Goal: Navigation & Orientation: Find specific page/section

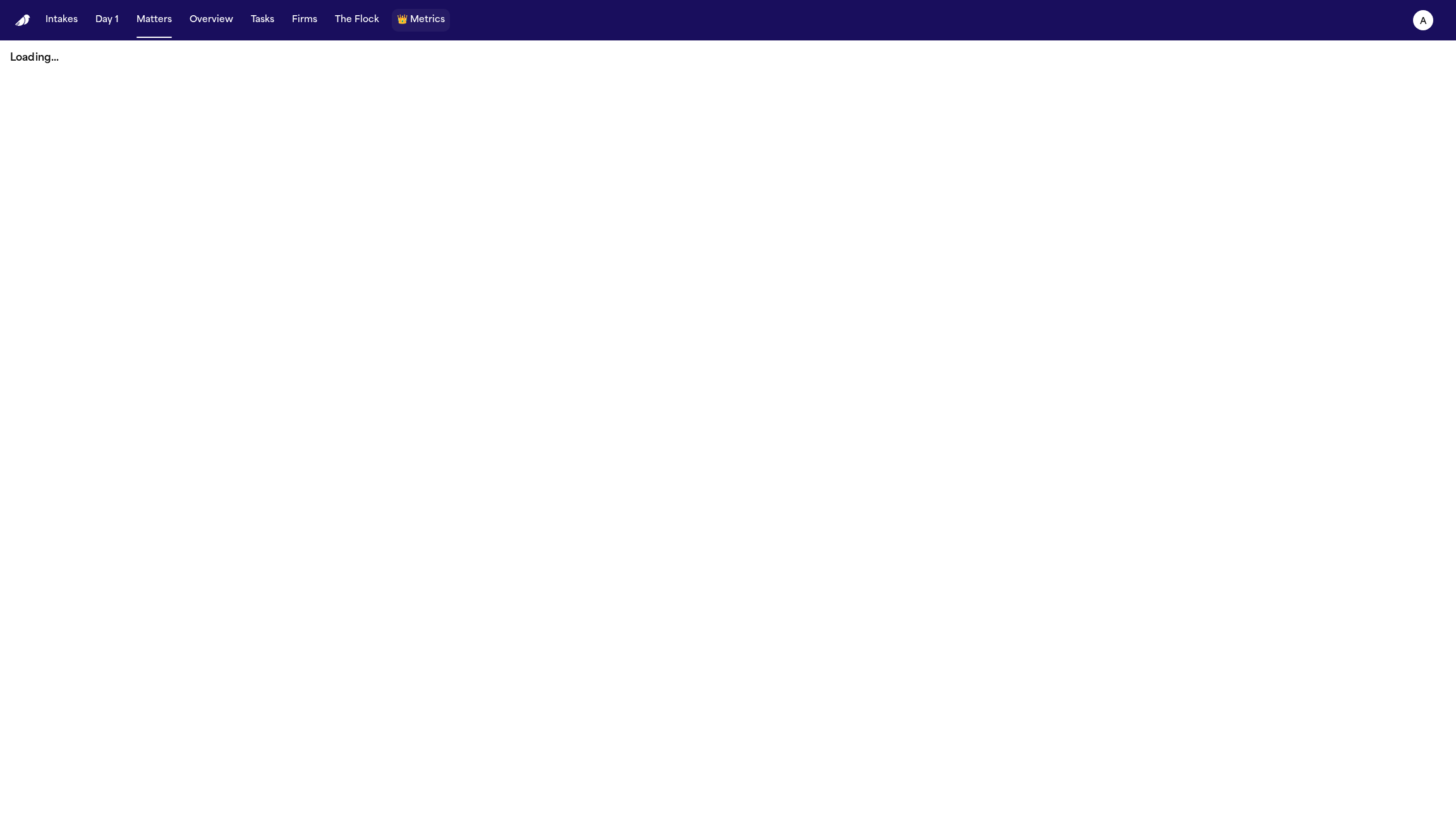
click at [415, 20] on span "Metrics" at bounding box center [427, 20] width 35 height 13
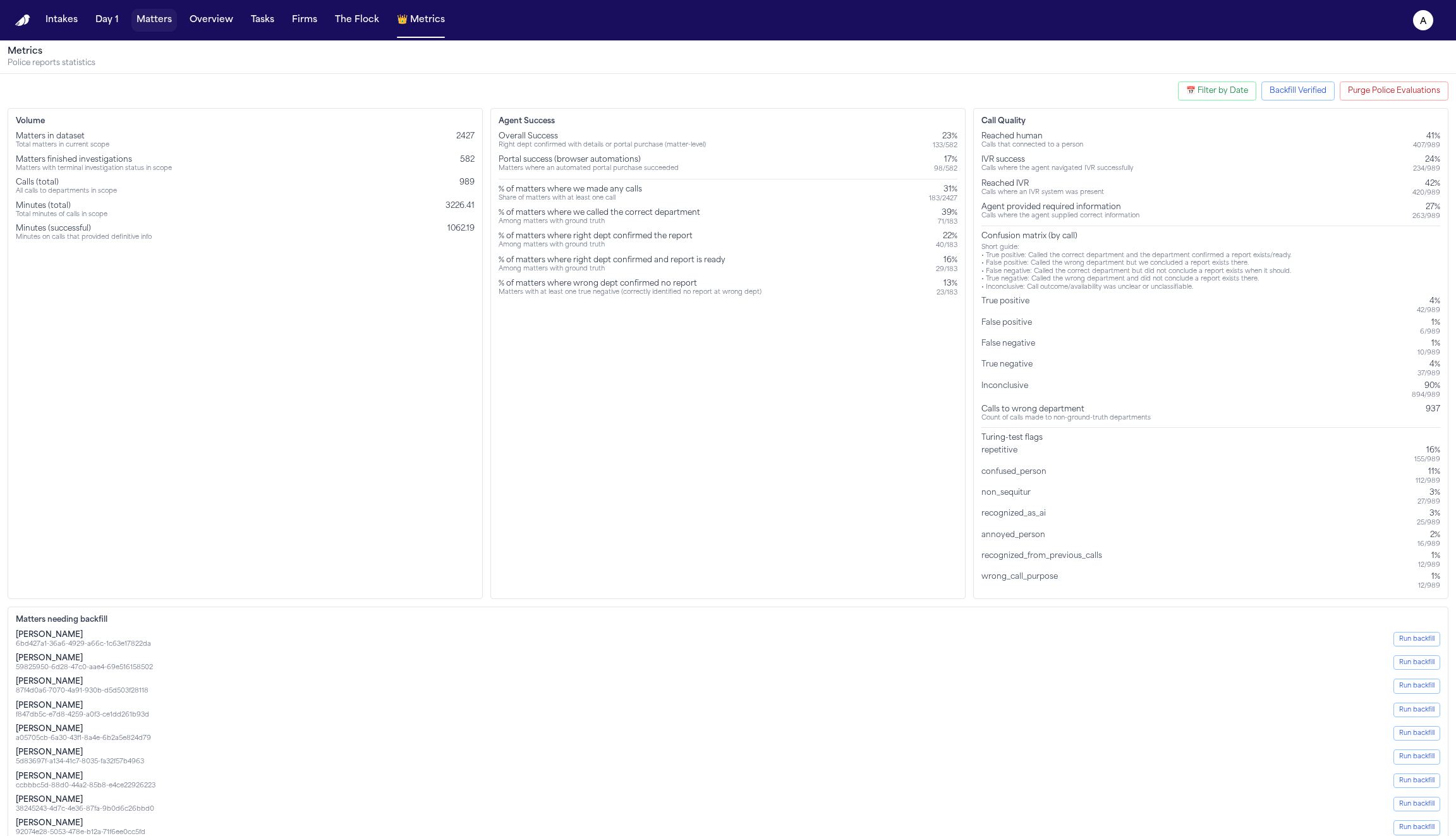
click at [151, 18] on button "Matters" at bounding box center [154, 20] width 46 height 23
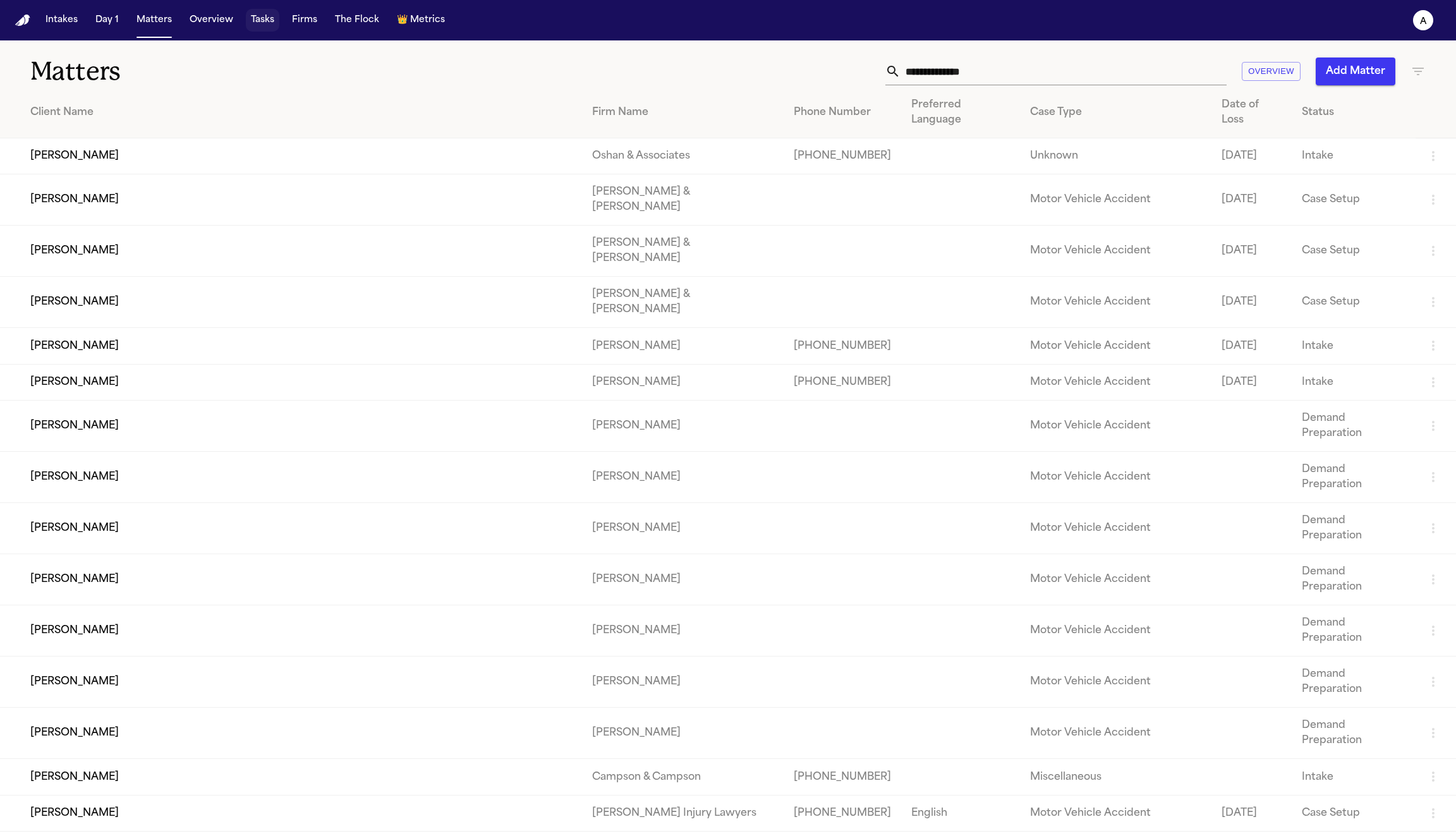
click at [258, 24] on button "Tasks" at bounding box center [262, 20] width 34 height 23
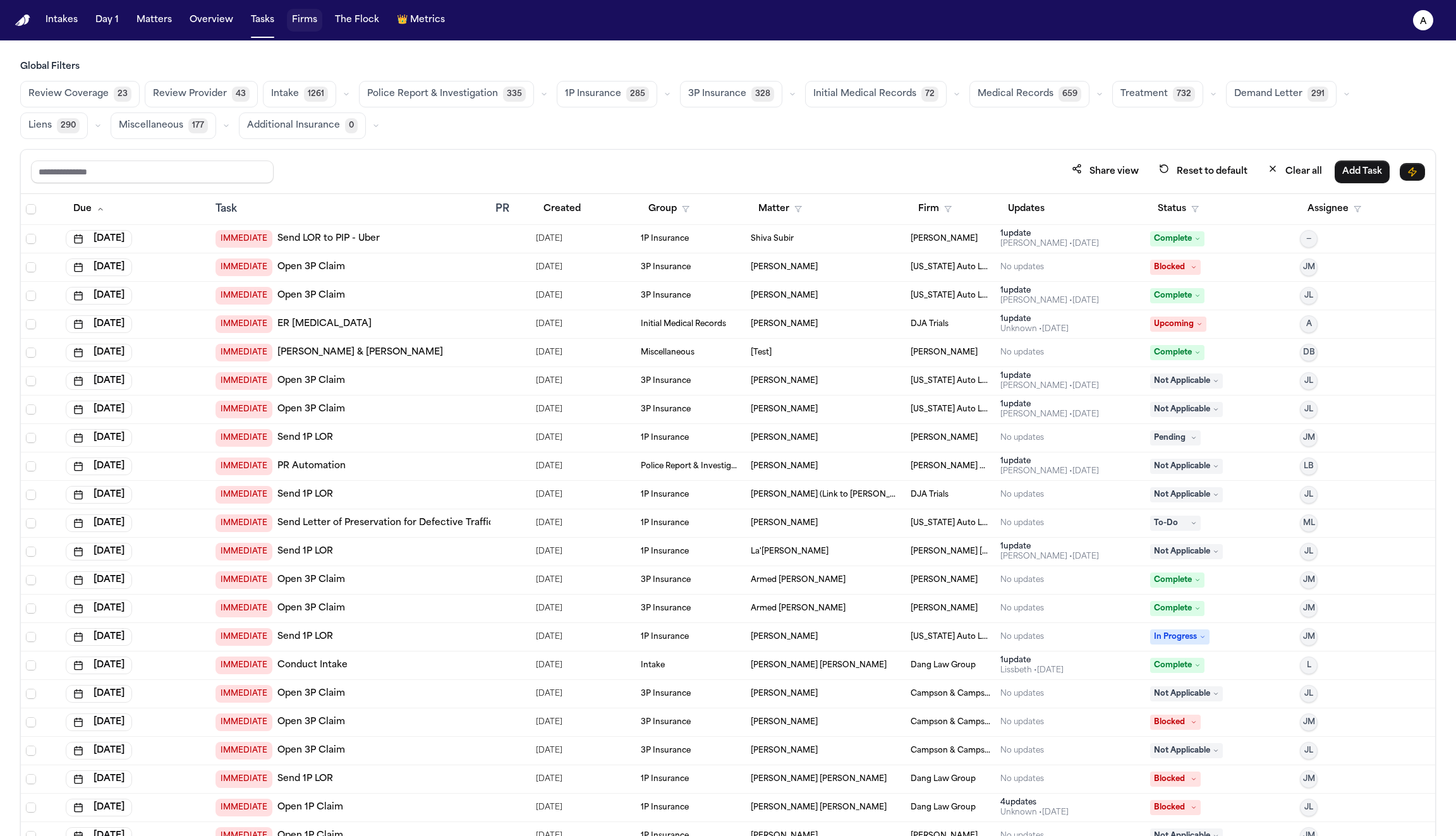
click at [305, 22] on button "Firms" at bounding box center [304, 20] width 35 height 23
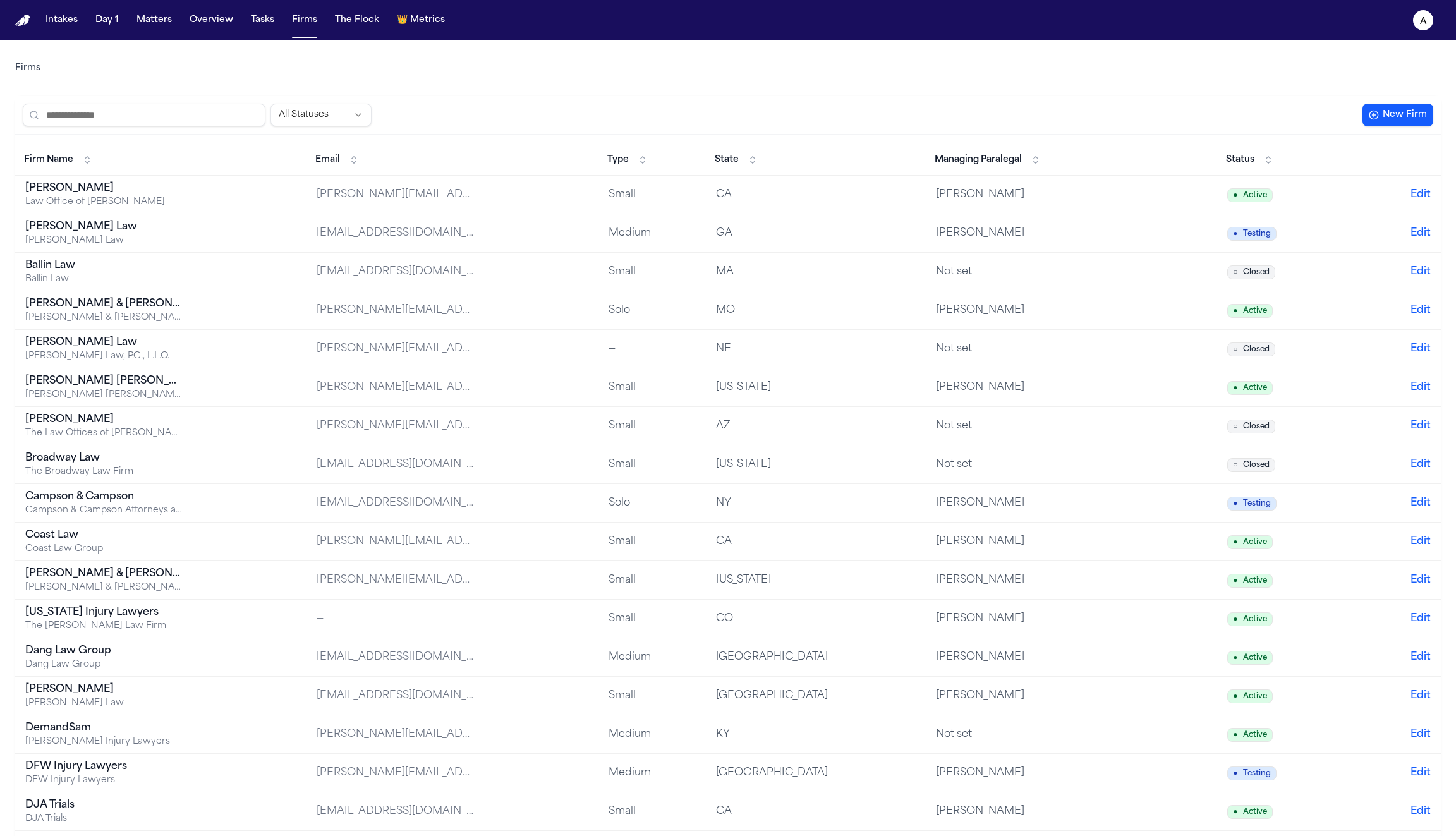
click at [74, 193] on div "[PERSON_NAME]" at bounding box center [104, 188] width 158 height 15
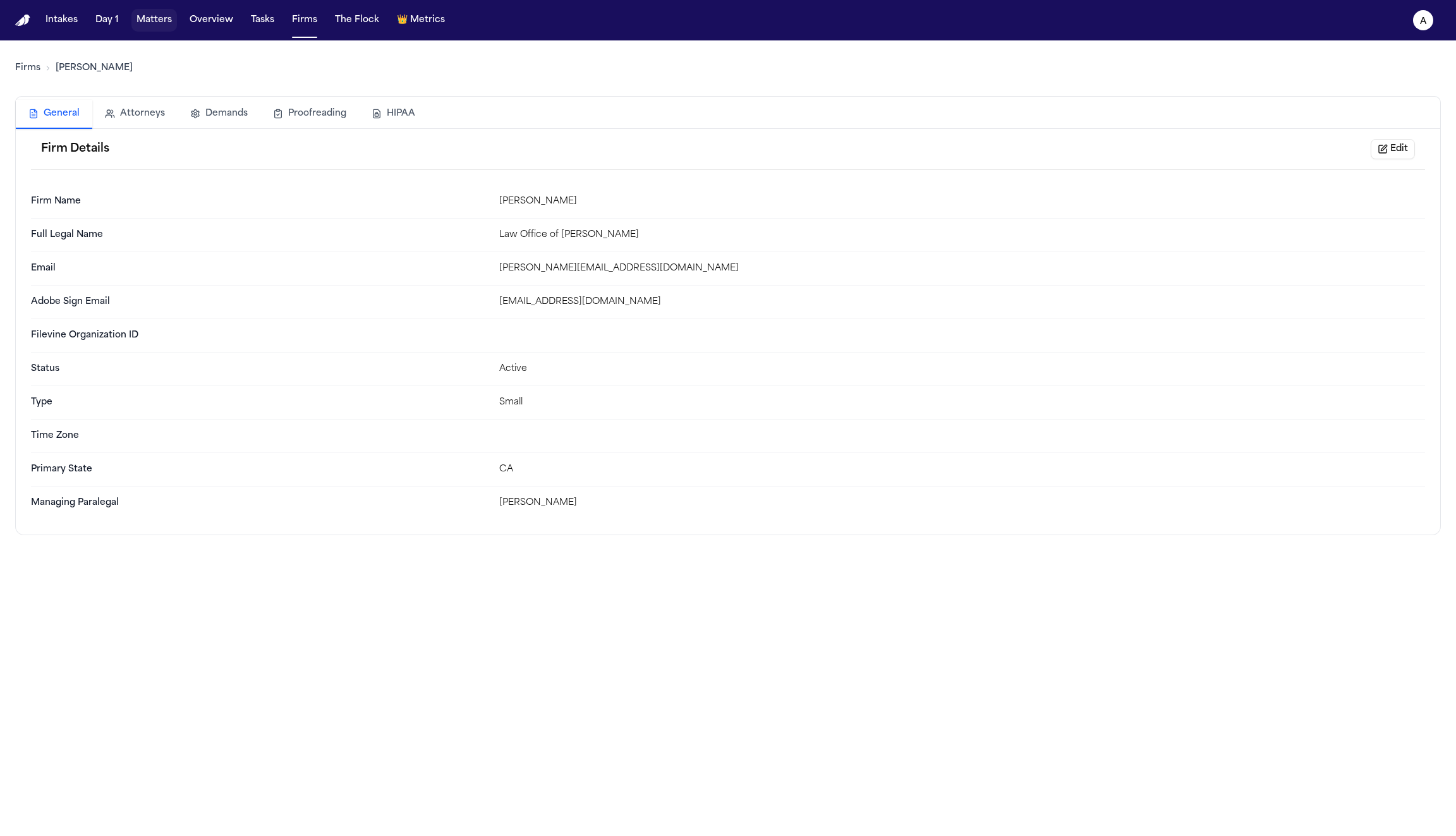
click at [155, 25] on button "Matters" at bounding box center [154, 20] width 46 height 23
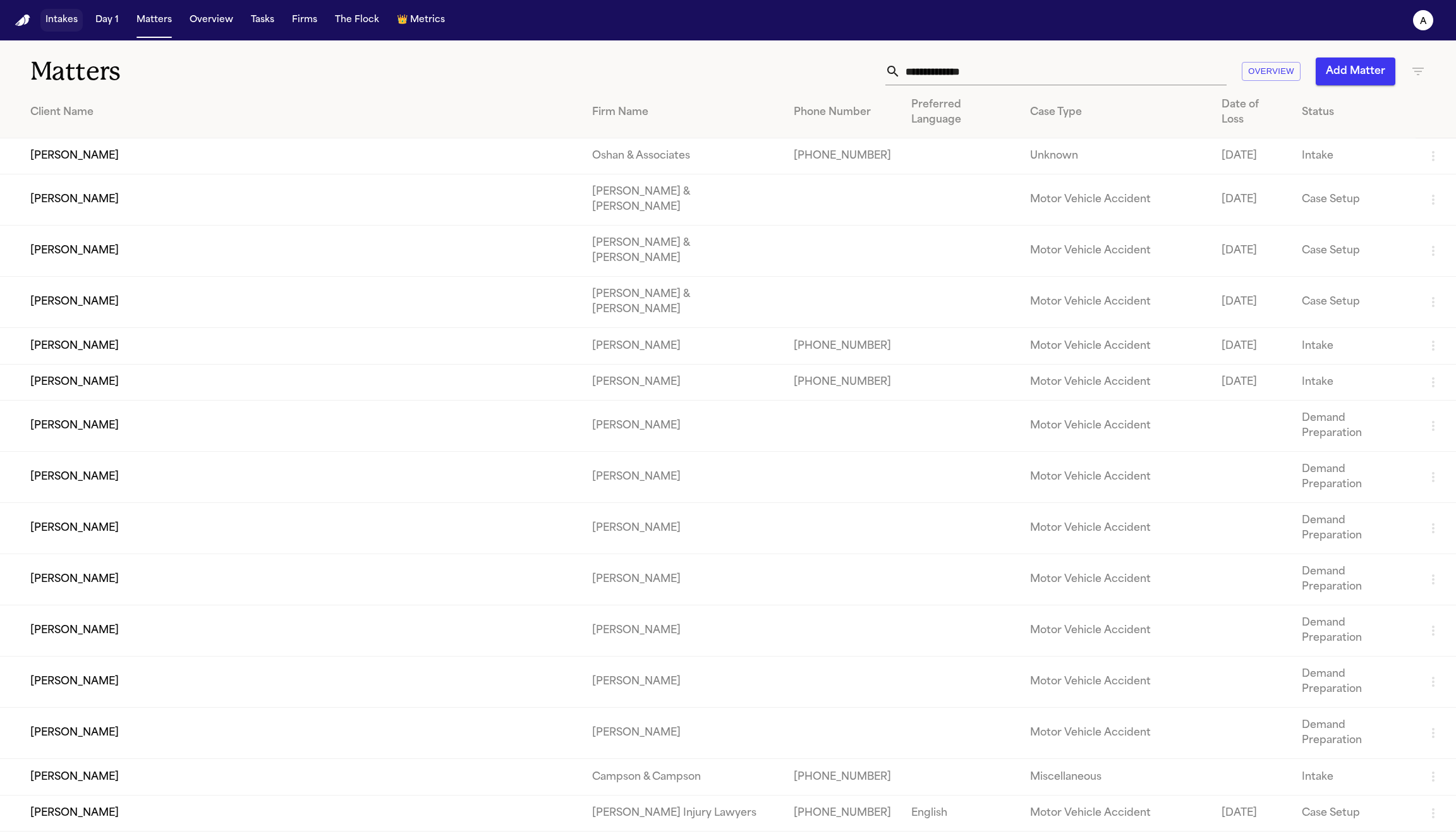
click at [52, 24] on button "Intakes" at bounding box center [61, 20] width 43 height 23
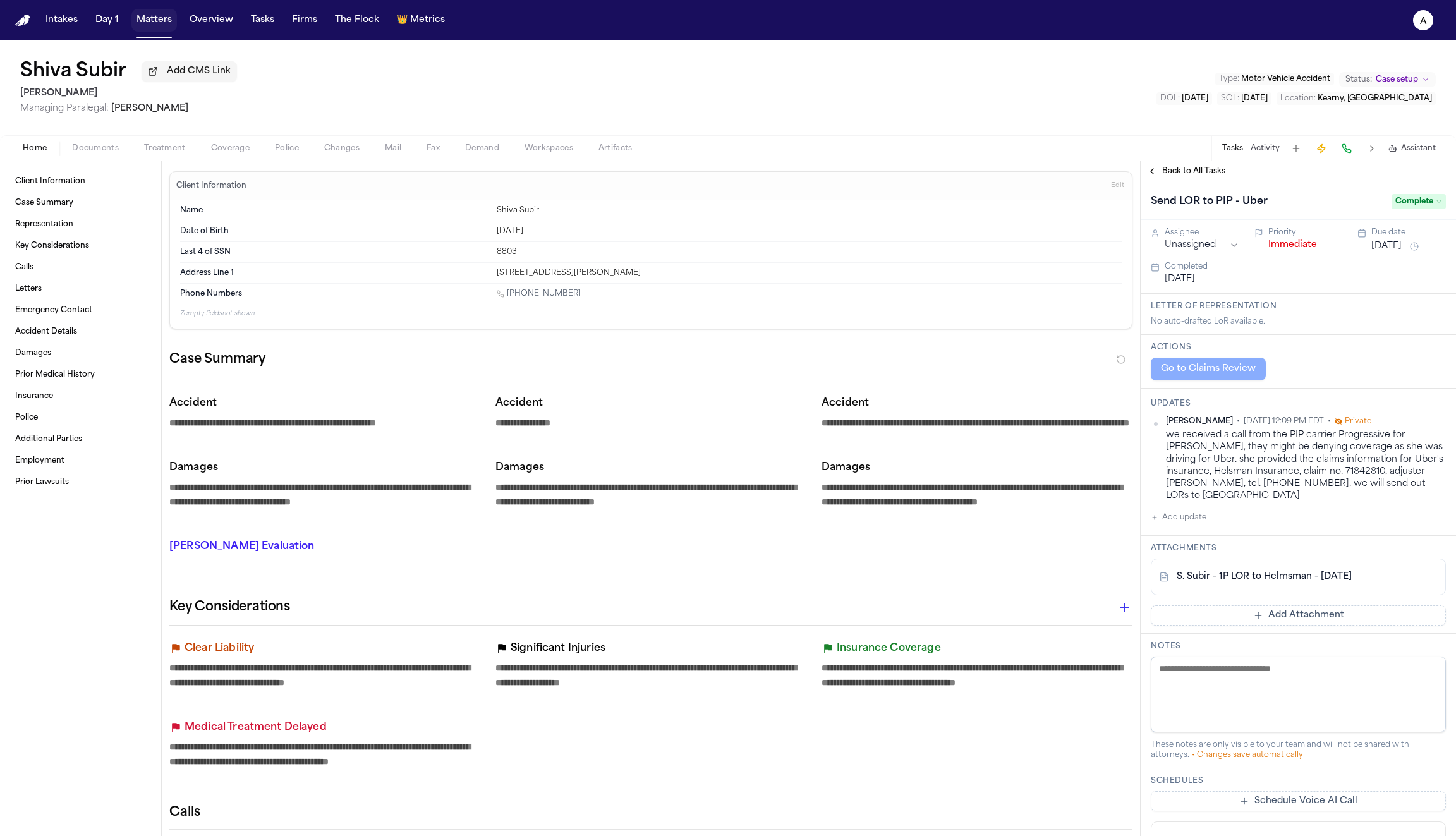
click at [152, 21] on button "Matters" at bounding box center [154, 20] width 46 height 23
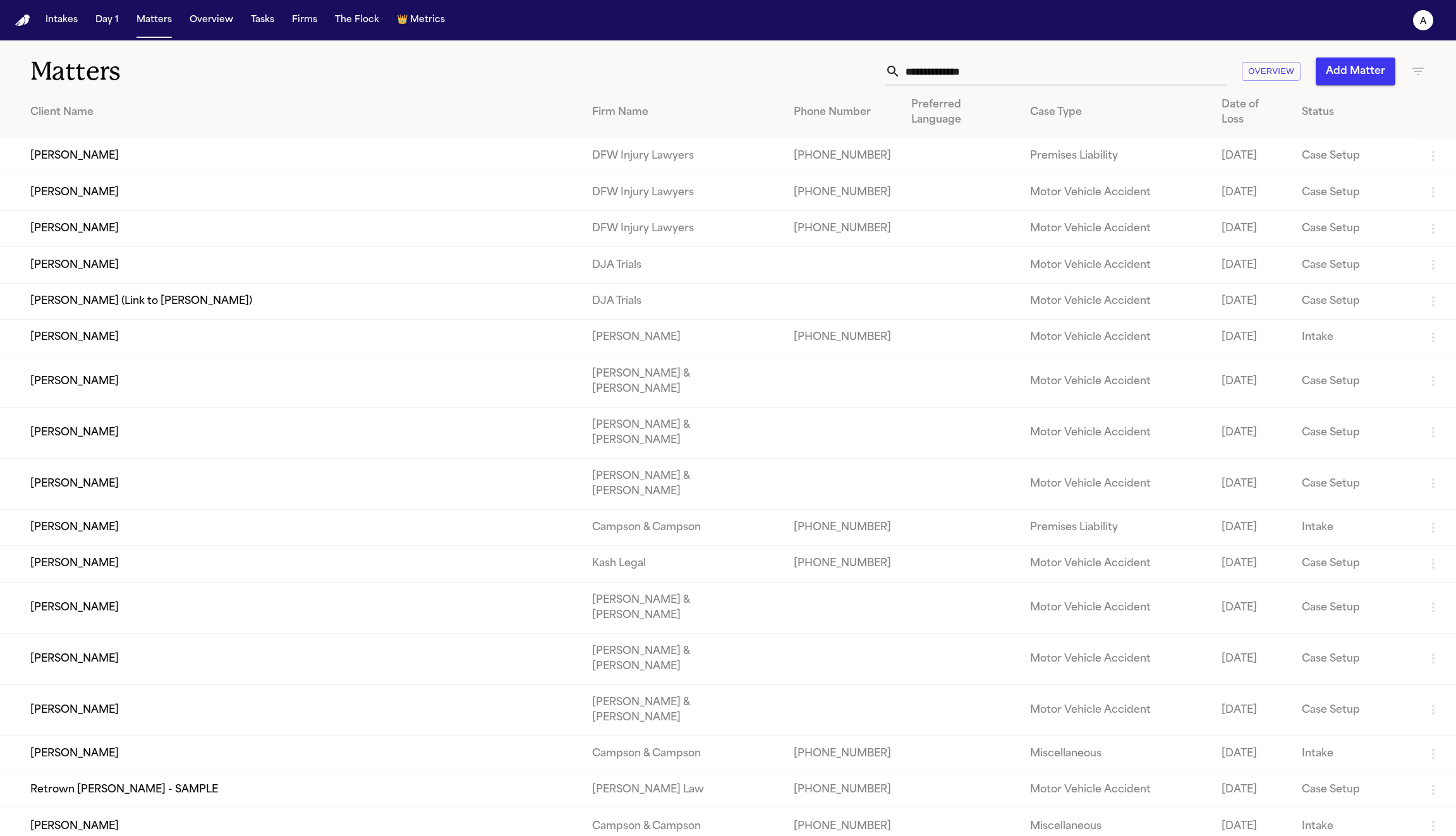
click at [156, 256] on td "[PERSON_NAME]" at bounding box center [291, 265] width 582 height 36
click at [225, 684] on td "[PERSON_NAME]" at bounding box center [291, 710] width 582 height 51
